Goal: Information Seeking & Learning: Learn about a topic

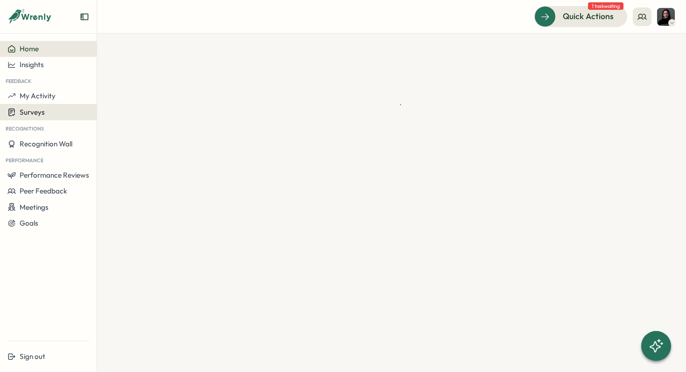
click at [47, 111] on div "Surveys" at bounding box center [48, 112] width 82 height 9
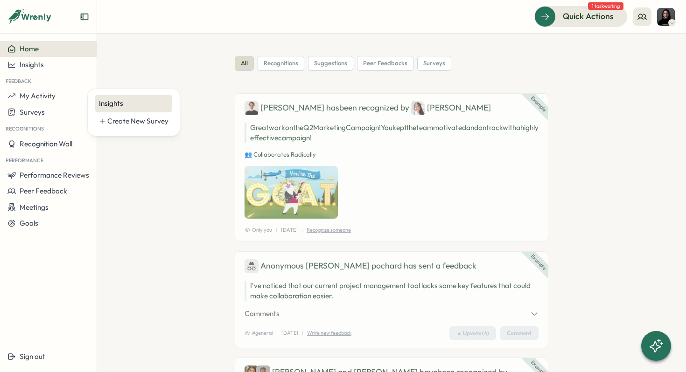
click at [124, 101] on div "Insights" at bounding box center [134, 103] width 70 height 10
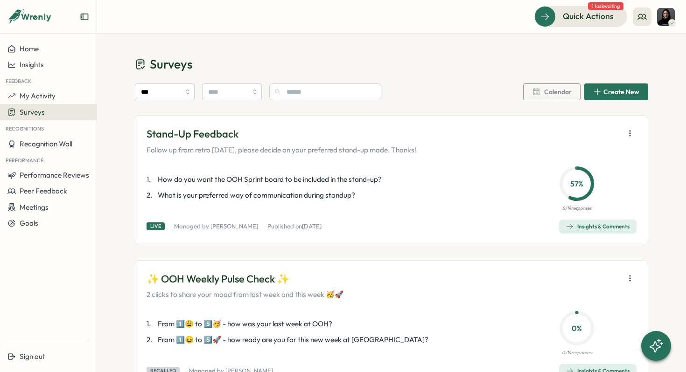
click at [586, 229] on div "Insights & Comments" at bounding box center [597, 226] width 63 height 7
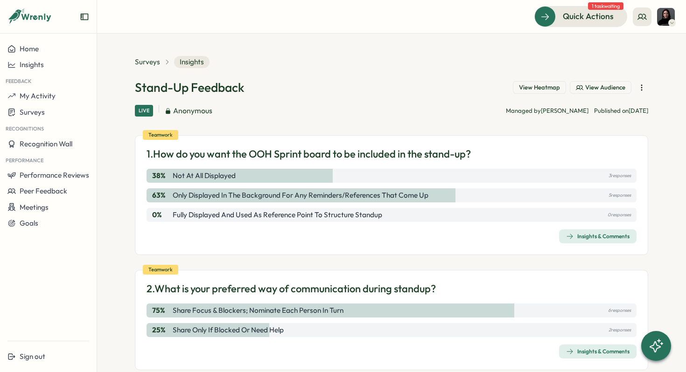
scroll to position [20, 0]
